Goal: Task Accomplishment & Management: Use online tool/utility

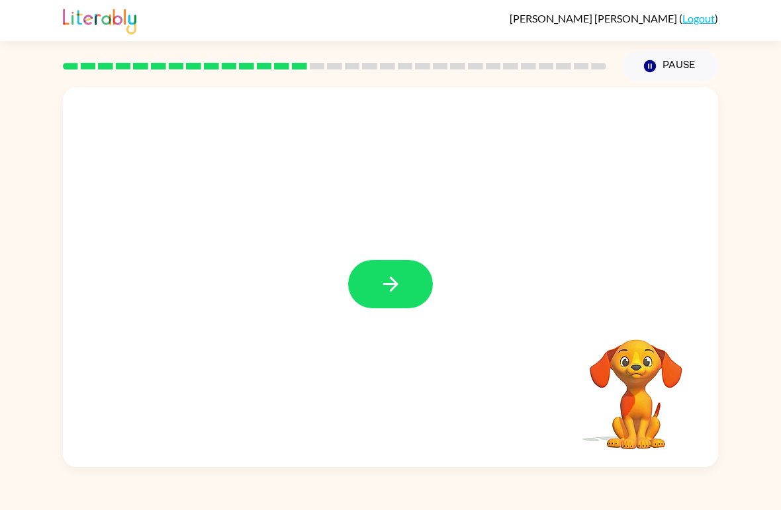
click at [376, 290] on button "button" at bounding box center [390, 284] width 85 height 48
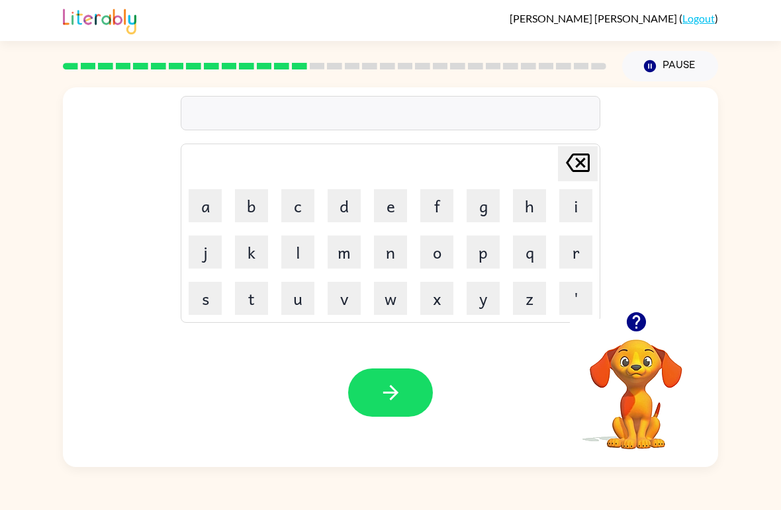
click at [325, 255] on td "m" at bounding box center [344, 252] width 45 height 45
click at [443, 259] on button "o" at bounding box center [436, 252] width 33 height 33
click at [281, 295] on button "u" at bounding box center [297, 298] width 33 height 33
click at [395, 242] on button "n" at bounding box center [390, 252] width 33 height 33
click at [384, 201] on button "e" at bounding box center [390, 205] width 33 height 33
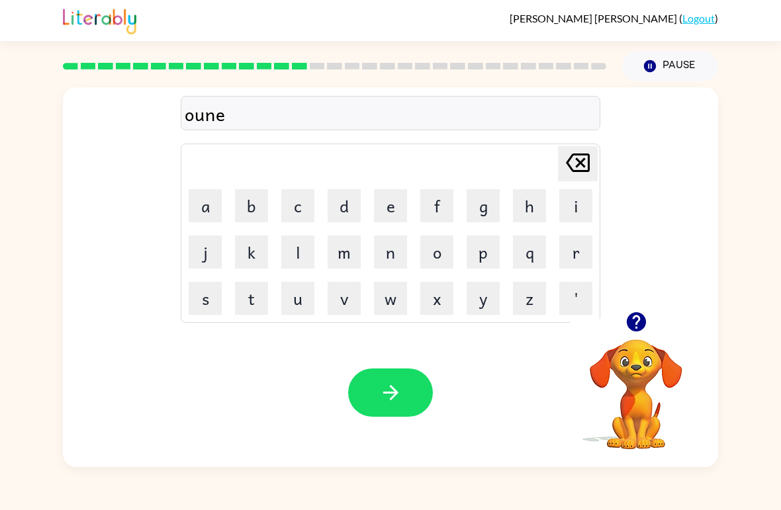
click at [199, 289] on button "s" at bounding box center [205, 298] width 33 height 33
click at [410, 408] on button "button" at bounding box center [390, 393] width 85 height 48
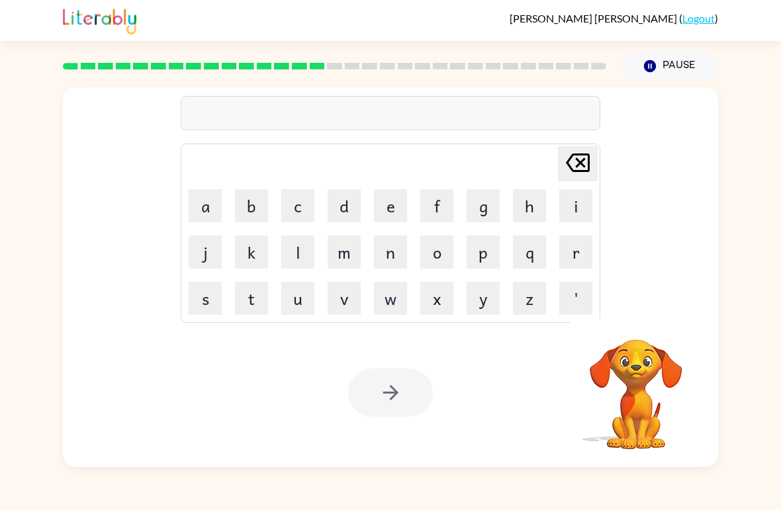
click at [201, 301] on button "s" at bounding box center [205, 298] width 33 height 33
click at [387, 300] on button "w" at bounding box center [390, 298] width 33 height 33
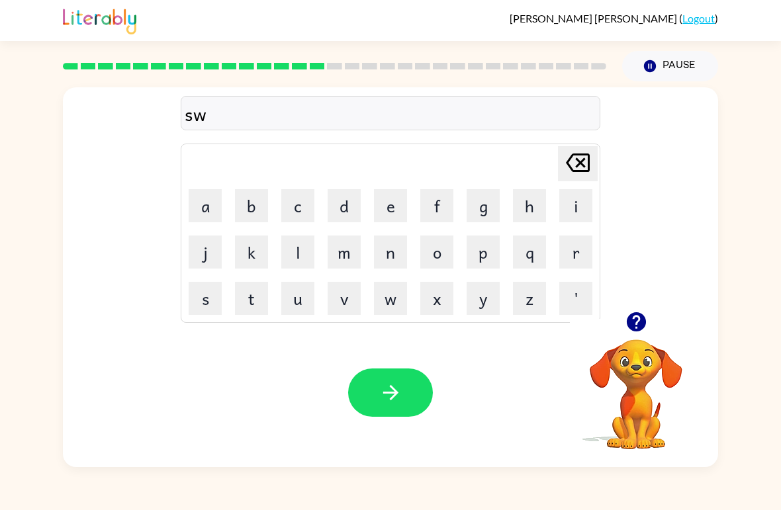
click at [435, 253] on button "o" at bounding box center [436, 252] width 33 height 33
click at [577, 258] on button "r" at bounding box center [575, 252] width 33 height 33
click at [335, 252] on button "m" at bounding box center [344, 252] width 33 height 33
click at [395, 417] on button "button" at bounding box center [390, 393] width 85 height 48
click at [388, 406] on div at bounding box center [390, 393] width 85 height 48
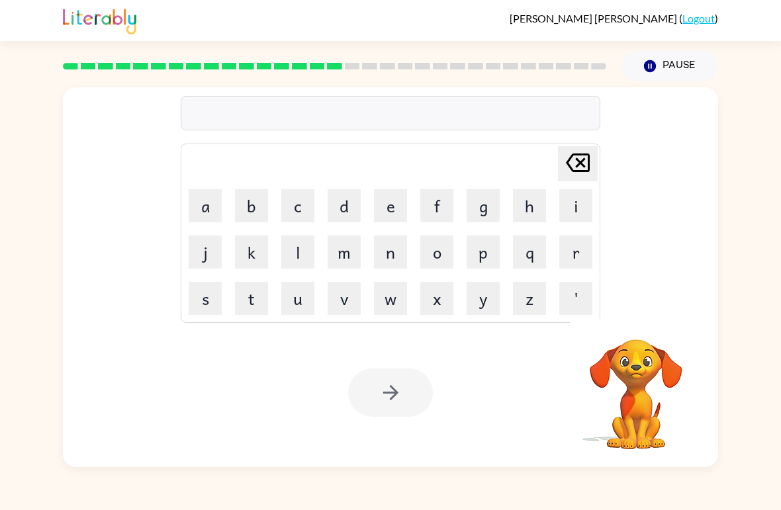
click at [578, 259] on button "r" at bounding box center [575, 252] width 33 height 33
click at [384, 208] on button "e" at bounding box center [390, 205] width 33 height 33
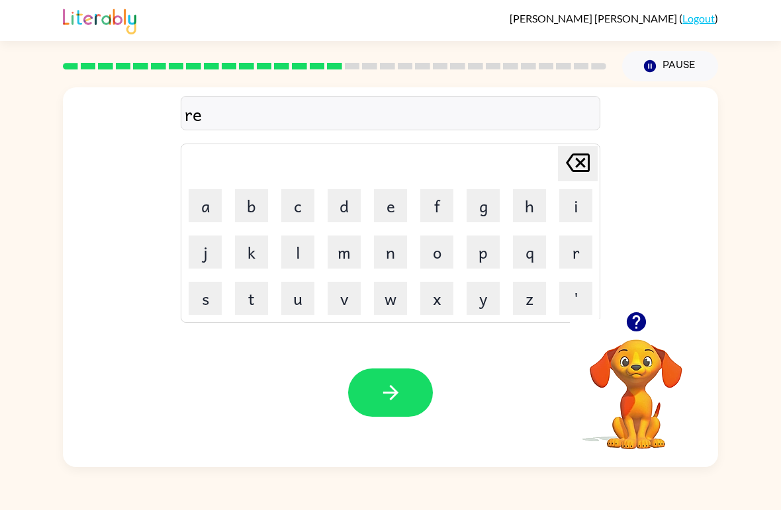
click at [202, 206] on button "a" at bounding box center [205, 205] width 33 height 33
click at [349, 253] on button "m" at bounding box center [344, 252] width 33 height 33
click at [379, 390] on icon "button" at bounding box center [390, 392] width 23 height 23
click at [247, 189] on button "b" at bounding box center [251, 205] width 33 height 33
click at [570, 242] on button "r" at bounding box center [575, 252] width 33 height 33
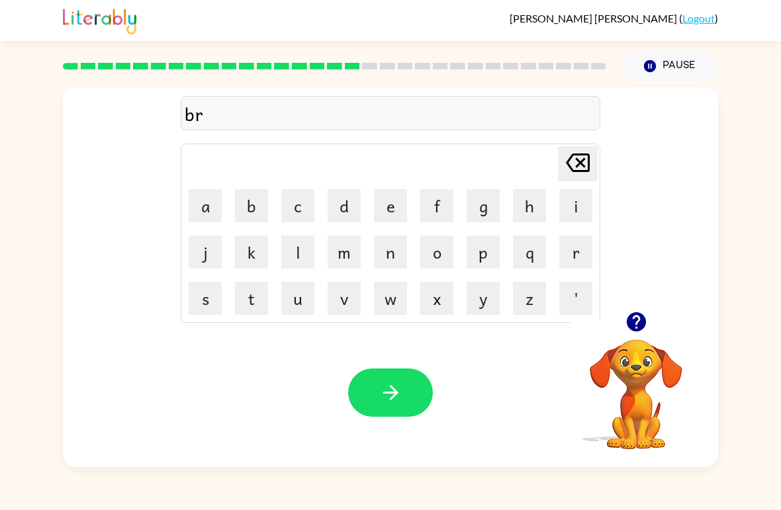
click at [580, 198] on button "i" at bounding box center [575, 205] width 33 height 33
click at [349, 257] on button "m" at bounding box center [344, 252] width 33 height 33
click at [587, 202] on button "i" at bounding box center [575, 205] width 33 height 33
click at [390, 251] on button "n" at bounding box center [390, 252] width 33 height 33
click at [633, 337] on button "button" at bounding box center [636, 322] width 34 height 34
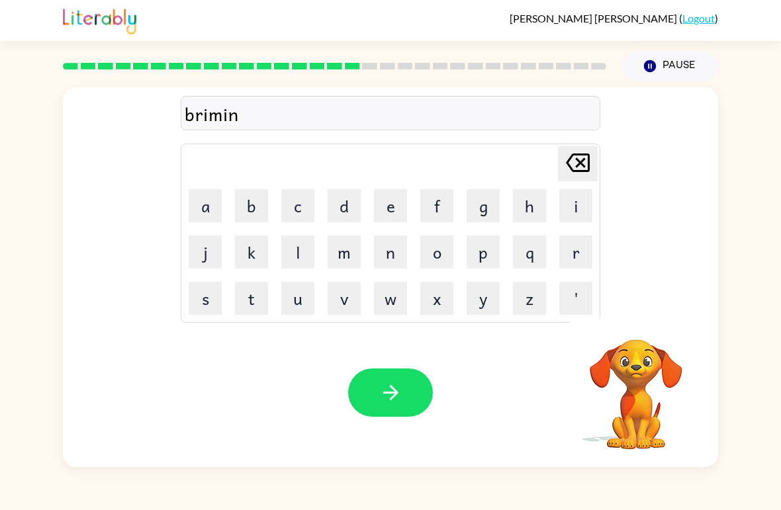
click at [483, 210] on button "g" at bounding box center [482, 205] width 33 height 33
click at [386, 402] on icon "button" at bounding box center [390, 392] width 23 height 23
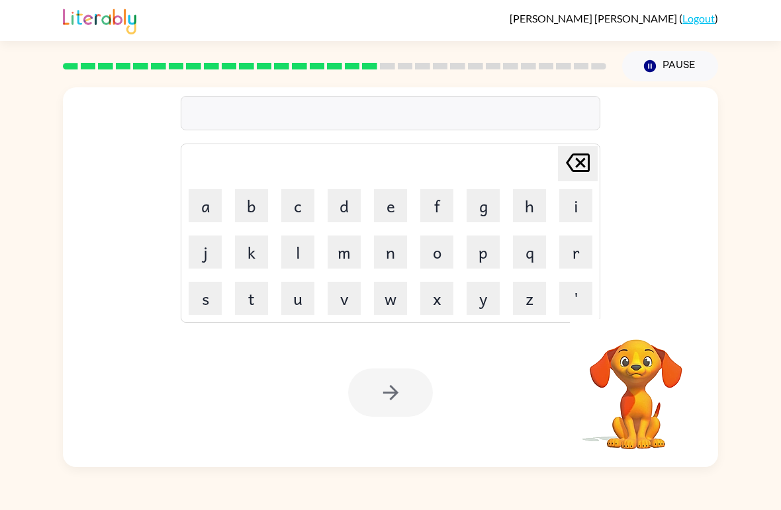
click at [564, 262] on button "r" at bounding box center [575, 252] width 33 height 33
click at [383, 218] on button "e" at bounding box center [390, 205] width 33 height 33
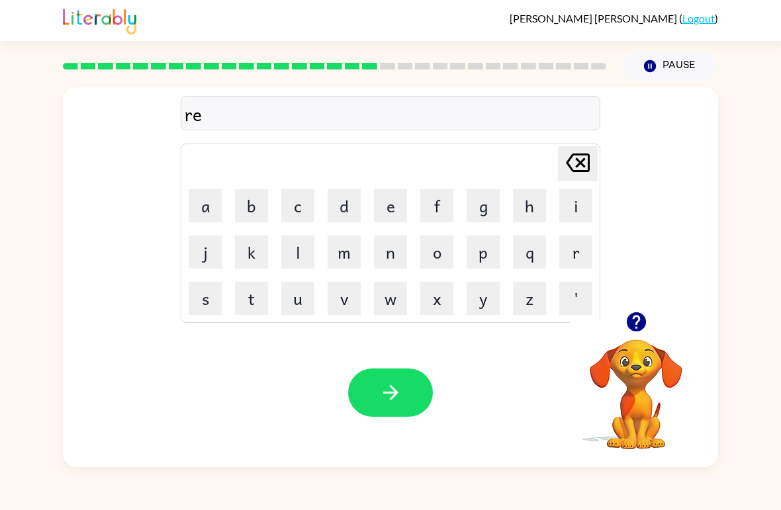
click at [196, 219] on button "a" at bounding box center [205, 205] width 33 height 33
click at [203, 294] on button "s" at bounding box center [205, 298] width 33 height 33
click at [289, 212] on button "c" at bounding box center [297, 205] width 33 height 33
click at [388, 206] on button "e" at bounding box center [390, 205] width 33 height 33
click at [207, 207] on button "a" at bounding box center [205, 205] width 33 height 33
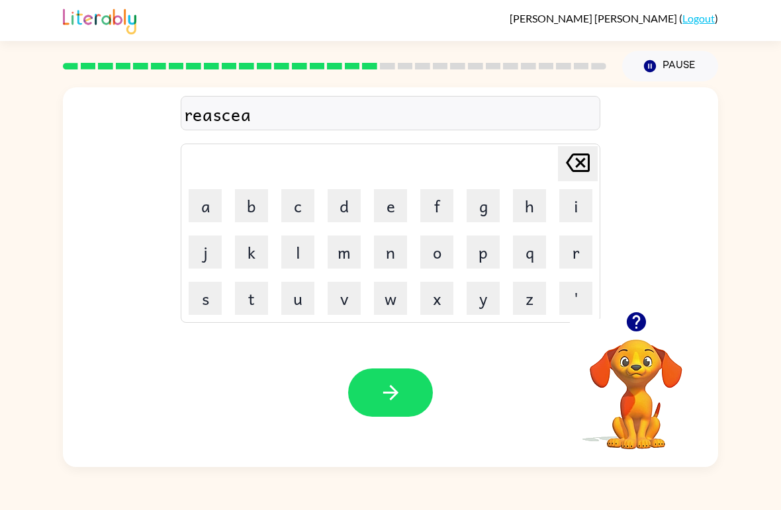
click at [194, 303] on button "s" at bounding box center [205, 298] width 33 height 33
click at [632, 316] on icon "button" at bounding box center [635, 321] width 19 height 19
click at [254, 302] on button "t" at bounding box center [251, 298] width 33 height 33
click at [368, 409] on button "button" at bounding box center [390, 393] width 85 height 48
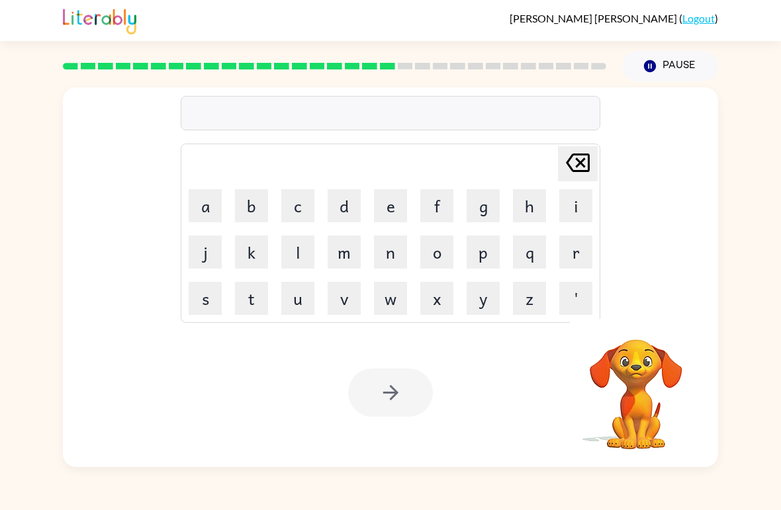
click at [201, 213] on button "a" at bounding box center [205, 205] width 33 height 33
click at [585, 255] on button "r" at bounding box center [575, 252] width 33 height 33
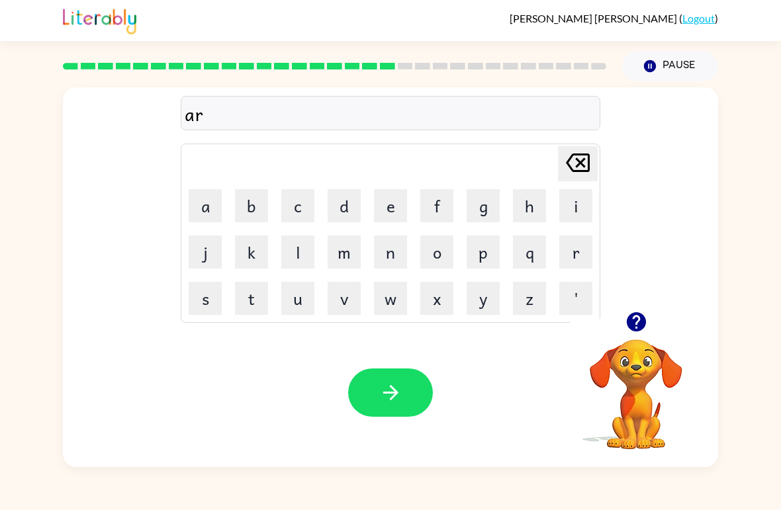
click at [252, 306] on button "t" at bounding box center [251, 298] width 33 height 33
click at [635, 310] on button "button" at bounding box center [636, 322] width 34 height 34
click at [382, 217] on button "e" at bounding box center [390, 205] width 33 height 33
click at [395, 255] on button "n" at bounding box center [390, 252] width 33 height 33
click at [231, 296] on td "t" at bounding box center [251, 298] width 45 height 45
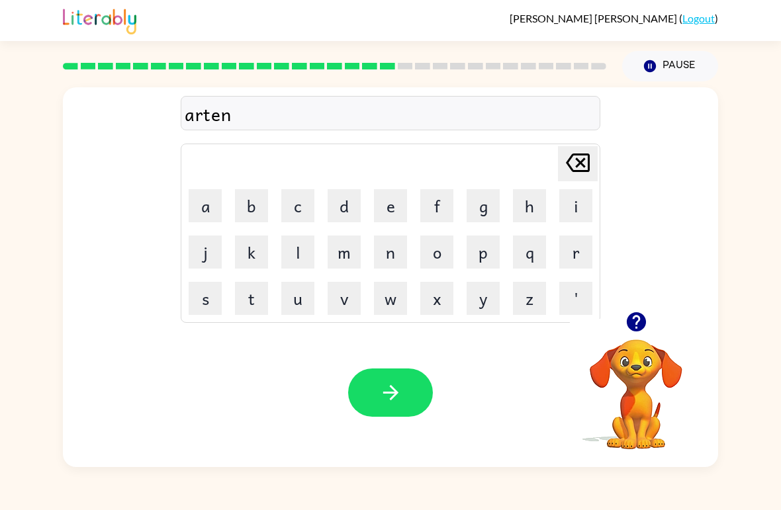
click at [395, 403] on icon "button" at bounding box center [390, 392] width 23 height 23
click at [437, 202] on button "f" at bounding box center [436, 205] width 33 height 33
click at [435, 246] on button "o" at bounding box center [436, 252] width 33 height 33
click at [285, 250] on button "l" at bounding box center [297, 252] width 33 height 33
click at [285, 249] on button "l" at bounding box center [297, 252] width 33 height 33
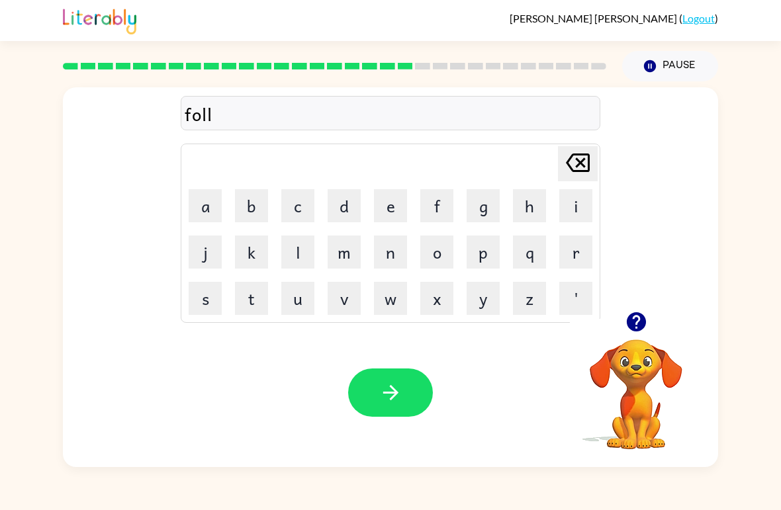
click at [429, 254] on button "o" at bounding box center [436, 252] width 33 height 33
click at [404, 391] on button "button" at bounding box center [390, 393] width 85 height 48
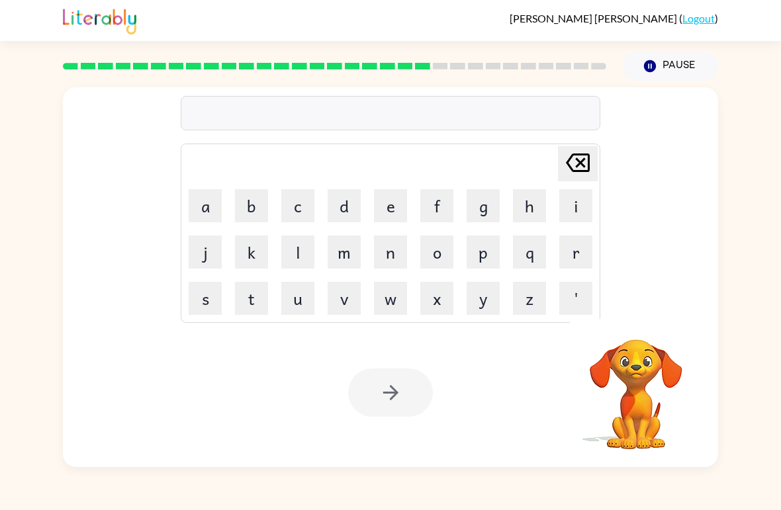
click at [200, 298] on button "s" at bounding box center [205, 298] width 33 height 33
click at [391, 204] on button "e" at bounding box center [390, 205] width 33 height 33
click at [392, 252] on button "n" at bounding box center [390, 252] width 33 height 33
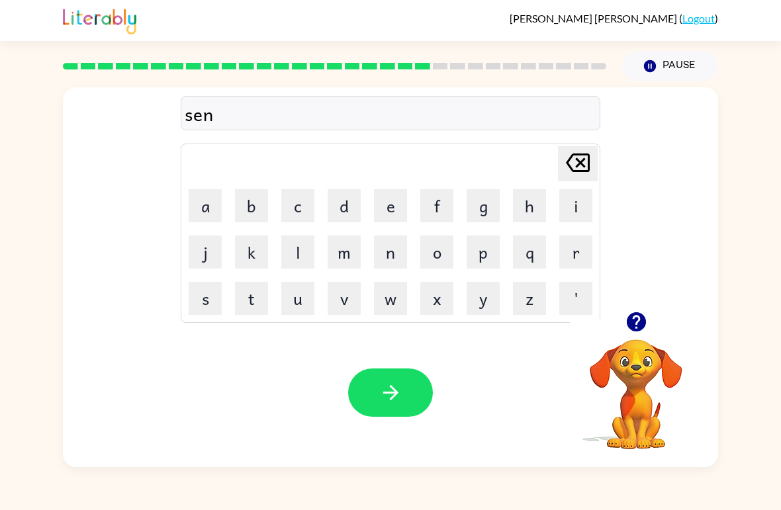
click at [245, 303] on button "t" at bounding box center [251, 298] width 33 height 33
click at [397, 204] on button "e" at bounding box center [390, 205] width 33 height 33
click at [481, 248] on button "p" at bounding box center [482, 252] width 33 height 33
click at [568, 206] on button "i" at bounding box center [575, 205] width 33 height 33
click at [347, 204] on button "d" at bounding box center [344, 205] width 33 height 33
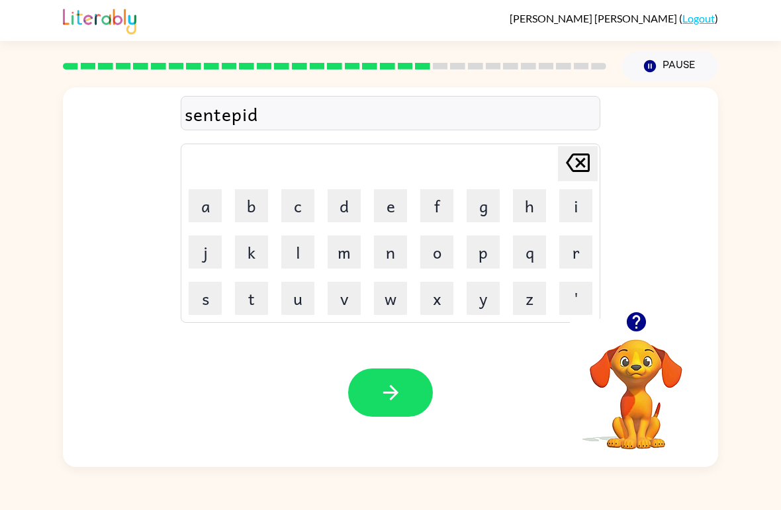
click at [381, 408] on button "button" at bounding box center [390, 393] width 85 height 48
click at [646, 330] on icon "button" at bounding box center [636, 321] width 23 height 23
click at [201, 301] on button "s" at bounding box center [205, 298] width 33 height 33
click at [295, 302] on button "u" at bounding box center [297, 298] width 33 height 33
click at [202, 310] on button "s" at bounding box center [205, 298] width 33 height 33
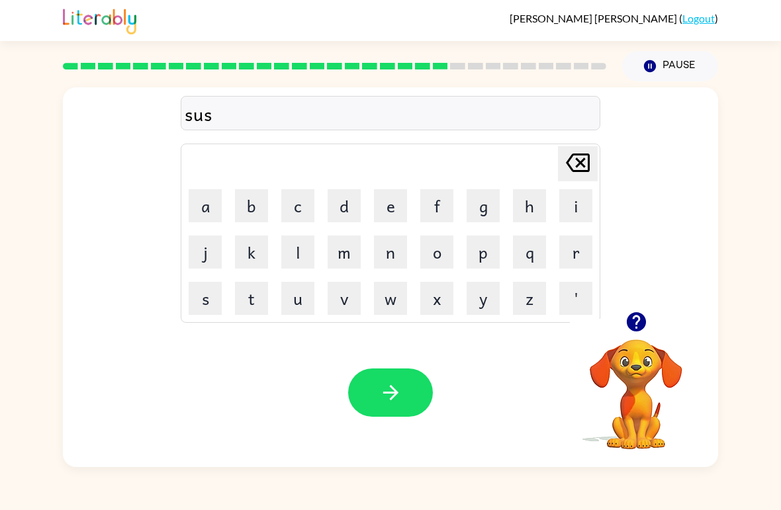
click at [246, 302] on button "t" at bounding box center [251, 298] width 33 height 33
click at [206, 215] on button "a" at bounding box center [205, 205] width 33 height 33
click at [572, 216] on button "i" at bounding box center [575, 205] width 33 height 33
click at [397, 263] on button "n" at bounding box center [390, 252] width 33 height 33
click at [379, 404] on icon "button" at bounding box center [390, 392] width 23 height 23
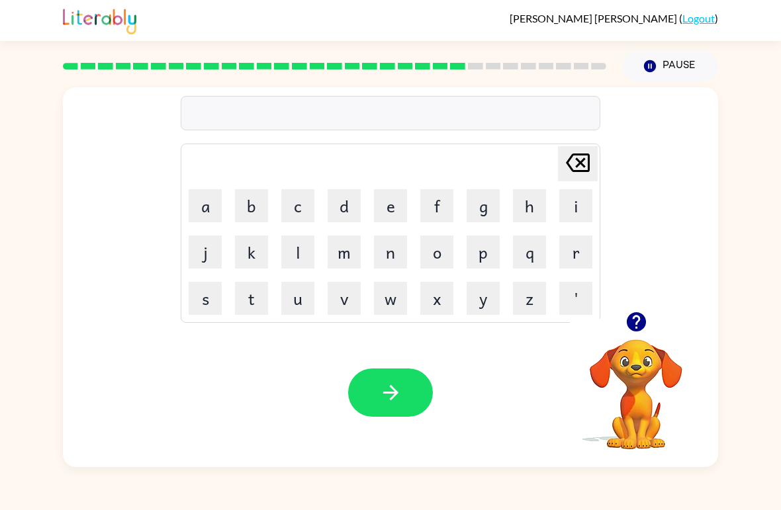
click at [631, 324] on icon "button" at bounding box center [635, 321] width 19 height 19
click at [434, 202] on button "f" at bounding box center [436, 205] width 33 height 33
click at [440, 256] on button "o" at bounding box center [436, 252] width 33 height 33
click at [576, 259] on button "r" at bounding box center [575, 252] width 33 height 33
click at [380, 294] on button "w" at bounding box center [390, 298] width 33 height 33
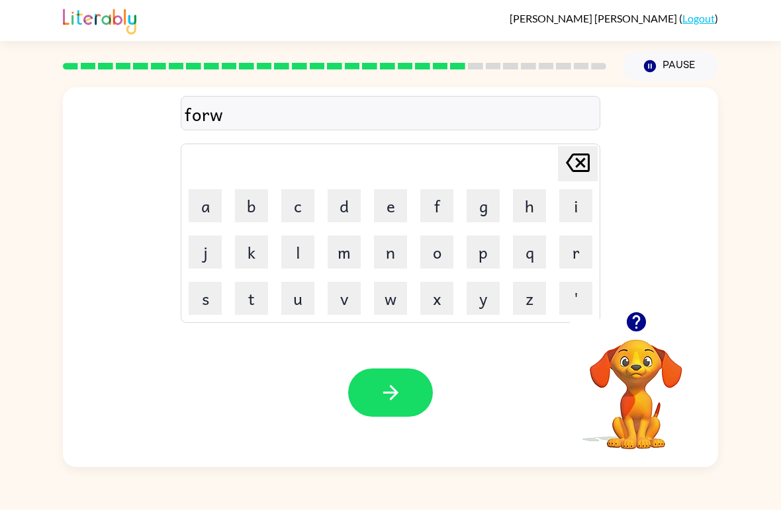
click at [437, 249] on button "o" at bounding box center [436, 252] width 33 height 33
click at [575, 257] on button "r" at bounding box center [575, 252] width 33 height 33
click at [355, 193] on button "d" at bounding box center [344, 205] width 33 height 33
click at [385, 403] on icon "button" at bounding box center [390, 392] width 23 height 23
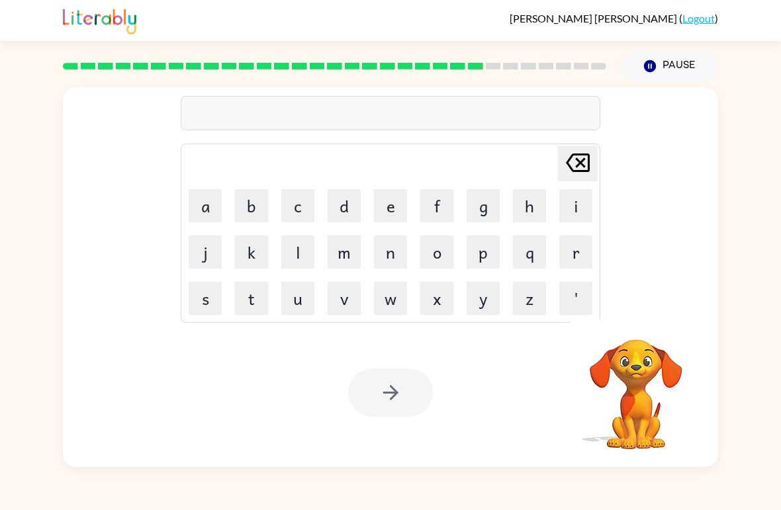
click at [575, 247] on button "r" at bounding box center [575, 252] width 33 height 33
click at [390, 199] on button "e" at bounding box center [390, 205] width 33 height 33
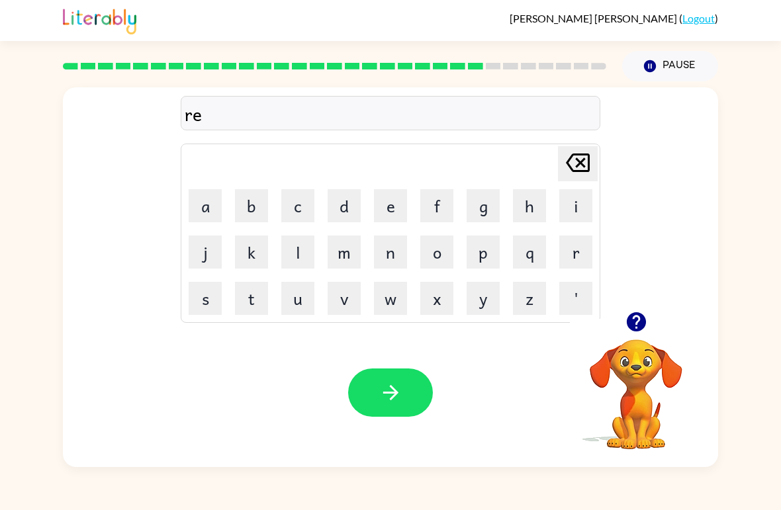
click at [283, 255] on button "l" at bounding box center [297, 252] width 33 height 33
click at [282, 255] on button "l" at bounding box center [297, 252] width 33 height 33
click at [394, 201] on button "e" at bounding box center [390, 205] width 33 height 33
click at [577, 216] on button "i" at bounding box center [575, 205] width 33 height 33
click at [615, 322] on div at bounding box center [636, 322] width 132 height 34
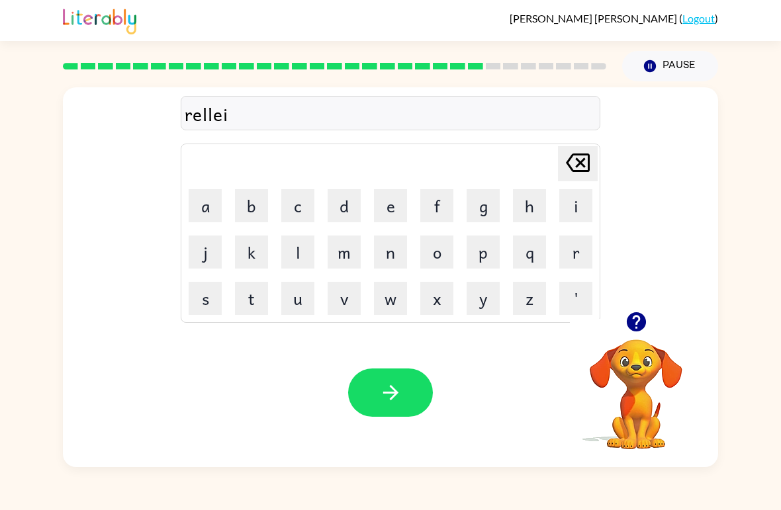
click at [614, 322] on div at bounding box center [636, 322] width 132 height 34
click at [642, 326] on icon "button" at bounding box center [635, 321] width 19 height 19
click at [387, 204] on button "e" at bounding box center [390, 205] width 33 height 33
click at [345, 210] on button "d" at bounding box center [344, 205] width 33 height 33
click at [402, 408] on button "button" at bounding box center [390, 393] width 85 height 48
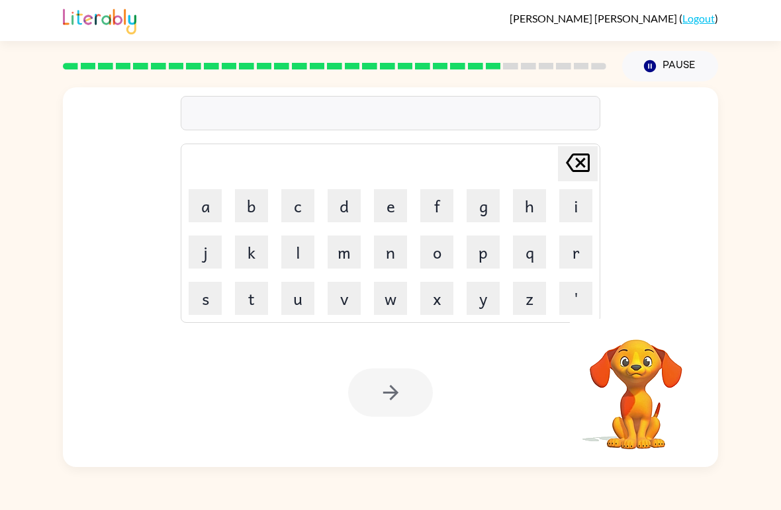
click at [483, 206] on button "g" at bounding box center [482, 205] width 33 height 33
click at [203, 199] on button "a" at bounding box center [205, 205] width 33 height 33
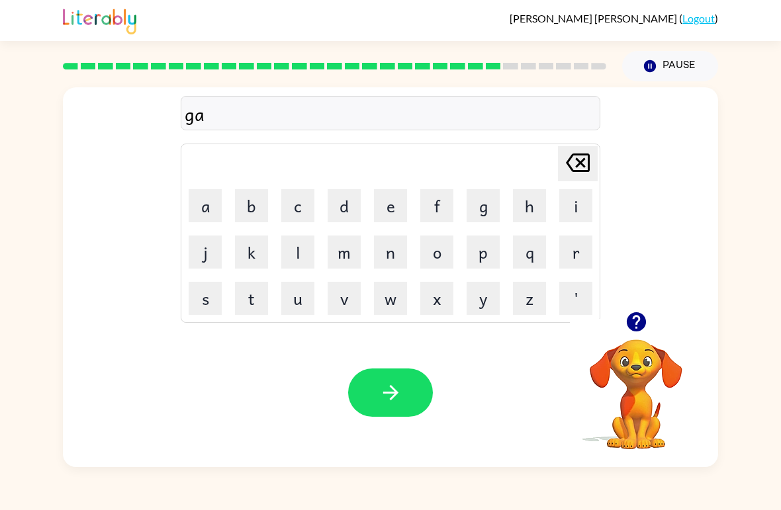
click at [243, 206] on button "b" at bounding box center [251, 205] width 33 height 33
click at [302, 253] on button "l" at bounding box center [297, 252] width 33 height 33
click at [406, 193] on button "e" at bounding box center [390, 205] width 33 height 33
click at [386, 249] on button "n" at bounding box center [390, 252] width 33 height 33
click at [395, 384] on icon "button" at bounding box center [390, 392] width 23 height 23
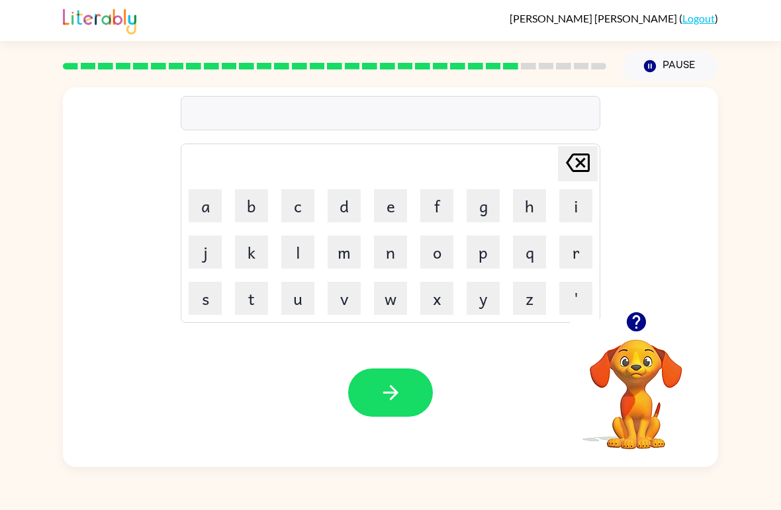
click at [283, 244] on button "l" at bounding box center [297, 252] width 33 height 33
click at [285, 294] on button "u" at bounding box center [297, 298] width 33 height 33
click at [336, 265] on button "m" at bounding box center [344, 252] width 33 height 33
click at [245, 215] on button "b" at bounding box center [251, 205] width 33 height 33
click at [395, 206] on button "e" at bounding box center [390, 205] width 33 height 33
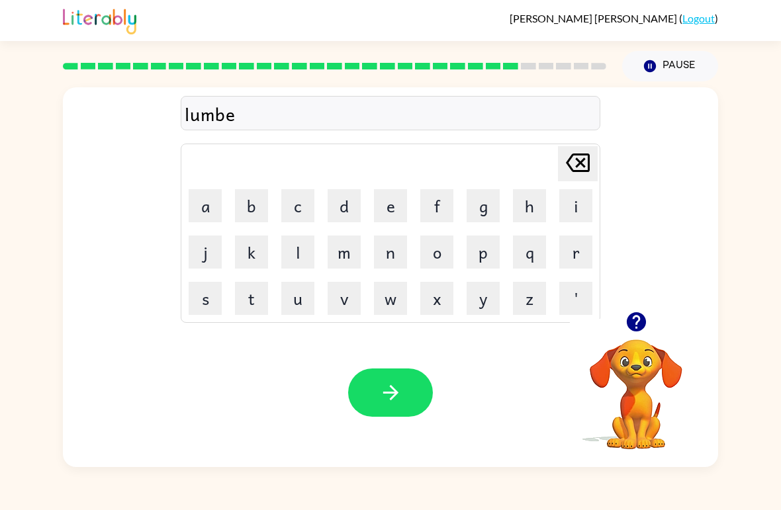
click at [634, 330] on icon "button" at bounding box center [635, 321] width 19 height 19
click at [636, 314] on icon "button" at bounding box center [635, 321] width 19 height 19
click at [389, 212] on button "e" at bounding box center [390, 205] width 33 height 33
click at [569, 161] on icon at bounding box center [578, 163] width 24 height 19
click at [568, 259] on button "r" at bounding box center [575, 252] width 33 height 33
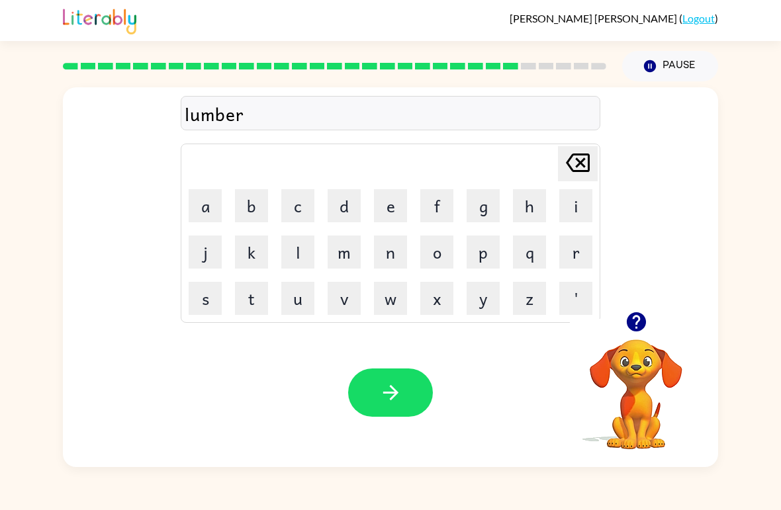
click at [478, 313] on button "y" at bounding box center [482, 298] width 33 height 33
click at [197, 200] on button "a" at bounding box center [205, 205] width 33 height 33
click at [284, 206] on button "c" at bounding box center [297, 205] width 33 height 33
click at [403, 382] on button "button" at bounding box center [390, 393] width 85 height 48
click at [393, 396] on div at bounding box center [390, 393] width 85 height 48
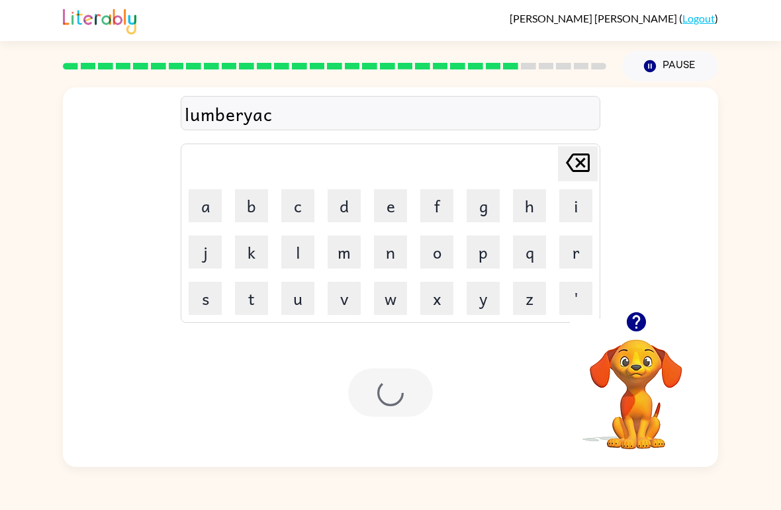
click at [392, 397] on div at bounding box center [390, 393] width 85 height 48
click at [644, 332] on icon "button" at bounding box center [636, 321] width 23 height 23
click at [440, 195] on button "f" at bounding box center [436, 205] width 33 height 33
click at [453, 220] on button "f" at bounding box center [436, 205] width 33 height 33
click at [594, 169] on button "[PERSON_NAME] last character input" at bounding box center [578, 163] width 40 height 35
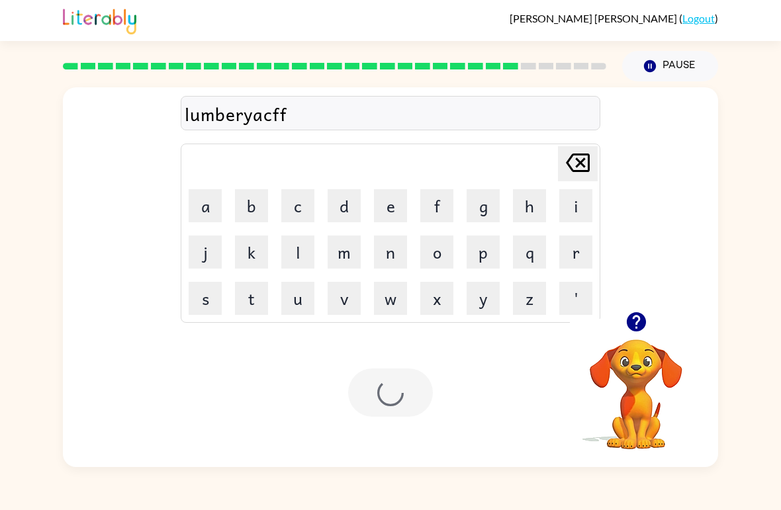
click at [593, 169] on icon "[PERSON_NAME] last character input" at bounding box center [578, 163] width 32 height 32
click at [584, 171] on icon at bounding box center [578, 163] width 24 height 19
click at [297, 200] on button "c" at bounding box center [297, 205] width 33 height 33
click at [389, 373] on div at bounding box center [390, 393] width 85 height 48
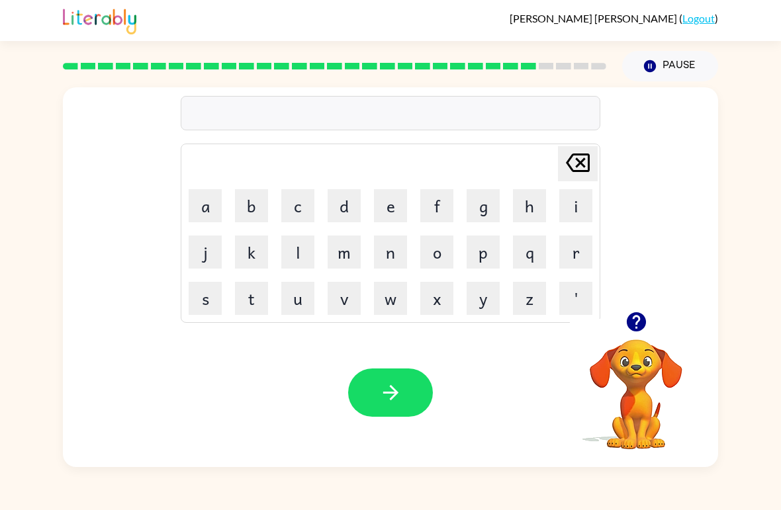
click at [480, 257] on button "p" at bounding box center [482, 252] width 33 height 33
click at [202, 206] on button "a" at bounding box center [205, 205] width 33 height 33
click at [563, 204] on button "i" at bounding box center [575, 205] width 33 height 33
click at [573, 251] on button "r" at bounding box center [575, 252] width 33 height 33
click at [192, 290] on button "s" at bounding box center [205, 298] width 33 height 33
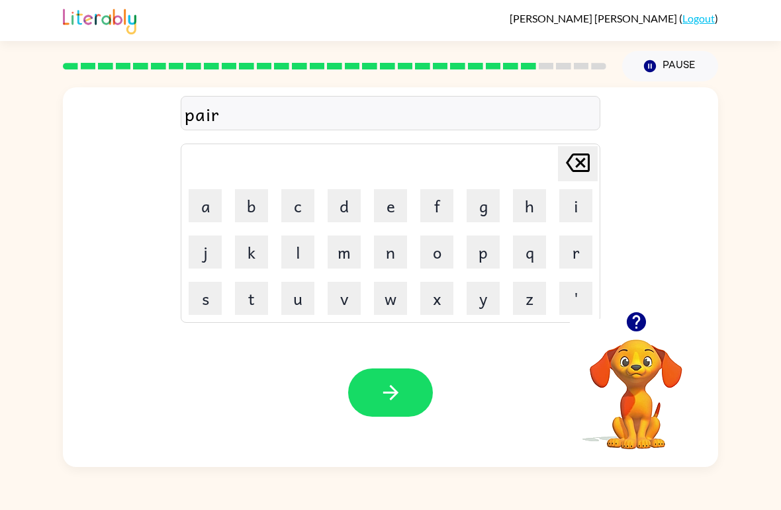
click at [367, 391] on button "button" at bounding box center [390, 393] width 85 height 48
click at [432, 206] on button "f" at bounding box center [436, 205] width 33 height 33
click at [567, 216] on button "i" at bounding box center [575, 205] width 33 height 33
click at [386, 253] on button "n" at bounding box center [390, 252] width 33 height 33
click at [427, 388] on button "button" at bounding box center [390, 393] width 85 height 48
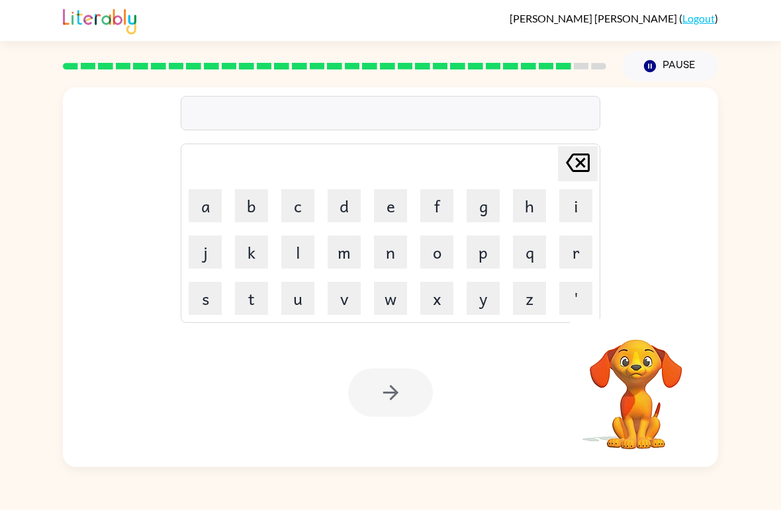
click at [200, 307] on button "s" at bounding box center [205, 298] width 33 height 33
click at [435, 265] on button "o" at bounding box center [436, 252] width 33 height 33
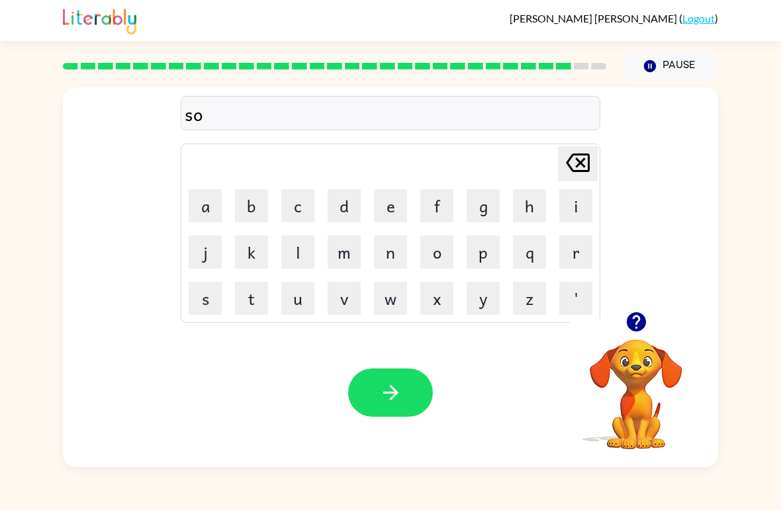
click at [283, 247] on button "l" at bounding box center [297, 252] width 33 height 33
click at [240, 200] on button "b" at bounding box center [251, 205] width 33 height 33
click at [412, 408] on button "button" at bounding box center [390, 393] width 85 height 48
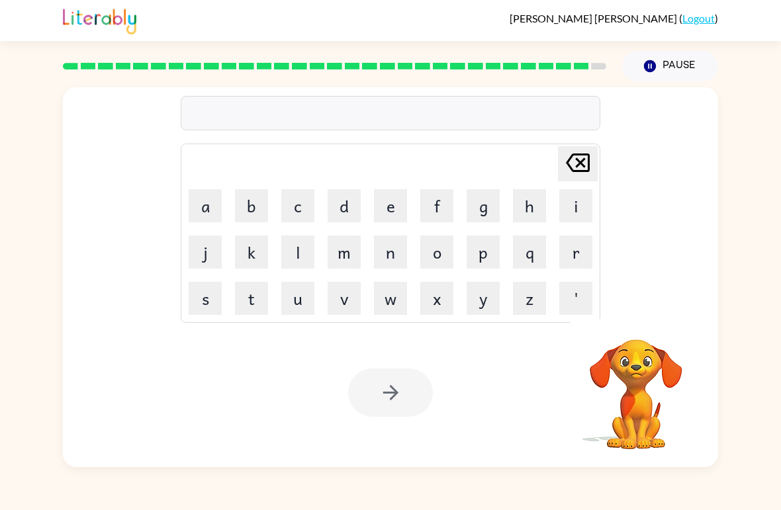
click at [199, 199] on button "a" at bounding box center [205, 205] width 33 height 33
click at [572, 167] on icon "[PERSON_NAME] last character input" at bounding box center [578, 163] width 32 height 32
click at [306, 302] on button "u" at bounding box center [297, 298] width 33 height 33
click at [394, 253] on button "n" at bounding box center [390, 252] width 33 height 33
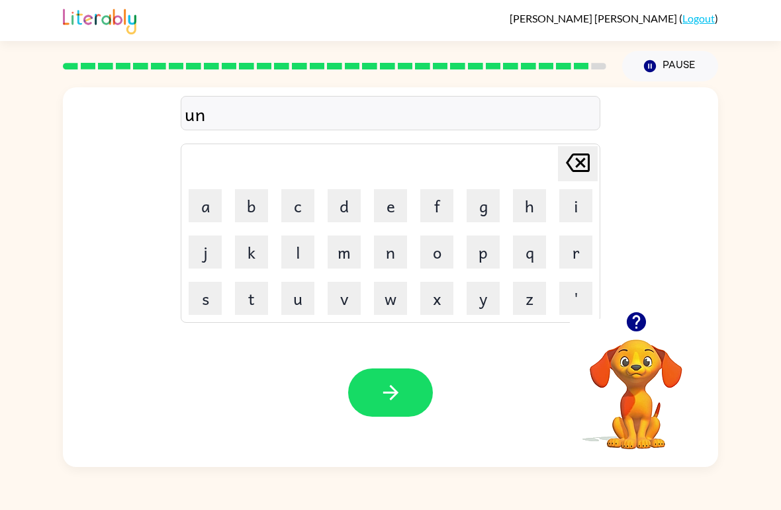
click at [197, 202] on button "a" at bounding box center [205, 205] width 33 height 33
click at [428, 210] on button "f" at bounding box center [436, 205] width 33 height 33
click at [577, 243] on button "r" at bounding box center [575, 252] width 33 height 33
click at [200, 208] on button "a" at bounding box center [205, 205] width 33 height 33
click at [574, 207] on button "i" at bounding box center [575, 205] width 33 height 33
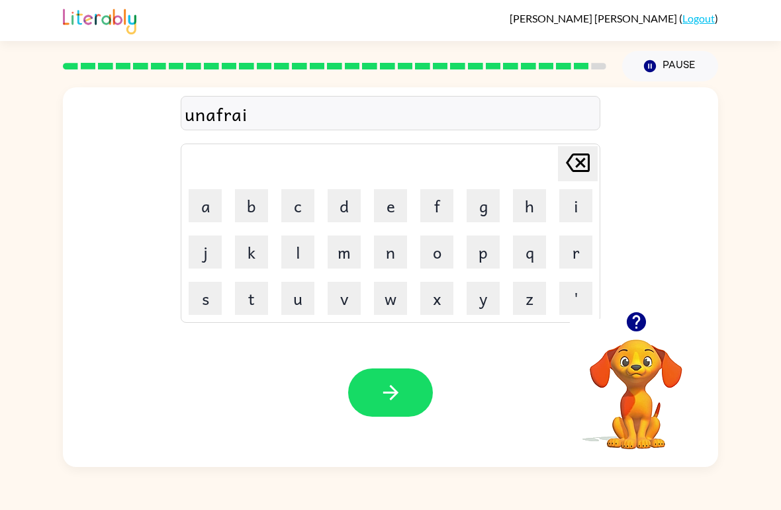
click at [331, 214] on button "d" at bounding box center [344, 205] width 33 height 33
click at [398, 398] on icon "button" at bounding box center [390, 392] width 23 height 23
